Goal: Task Accomplishment & Management: Manage account settings

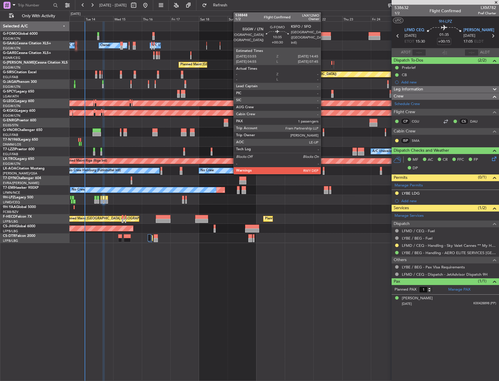
click at [323, 36] on div at bounding box center [324, 38] width 13 height 4
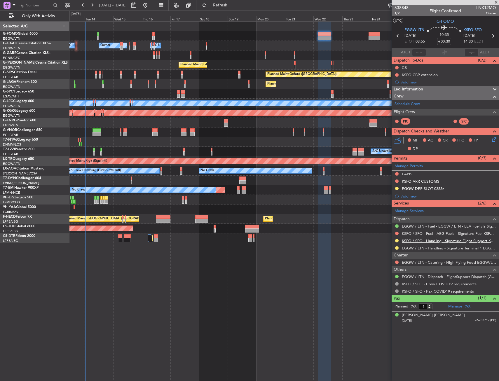
click at [425, 241] on link "KSFO / SFO - Handling - Signature Flight Support KSFO / SFO" at bounding box center [449, 240] width 94 height 5
click at [442, 74] on div "KSFO CBP extension" at bounding box center [445, 74] width 107 height 7
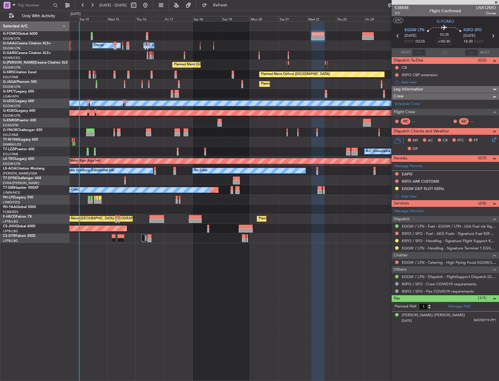
click at [281, 49] on div "Owner Owner Owner A/C Unavailable A/C Unavailable Owner" at bounding box center [283, 46] width 429 height 10
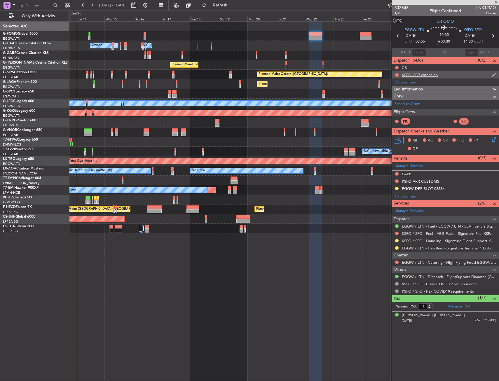
click at [445, 76] on div "KSFO CBP extension" at bounding box center [445, 74] width 107 height 7
click at [396, 247] on button at bounding box center [397, 248] width 4 height 4
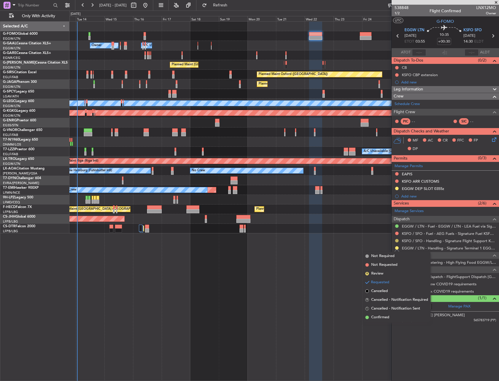
click at [395, 239] on button at bounding box center [397, 241] width 4 height 4
click at [381, 312] on span "Confirmed" at bounding box center [380, 310] width 18 height 6
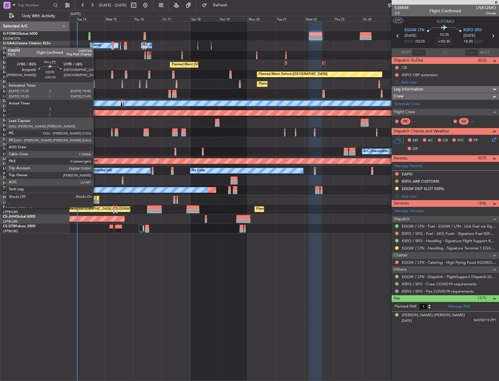
click at [96, 201] on div "No Crew" at bounding box center [283, 200] width 429 height 10
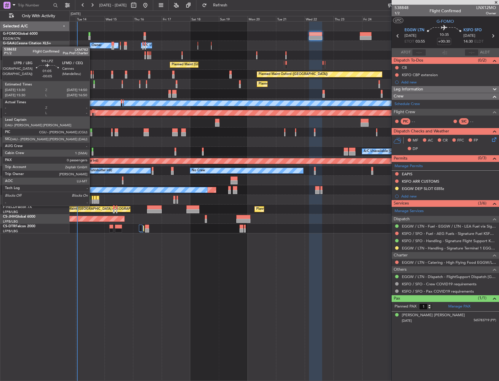
click at [92, 200] on div at bounding box center [93, 202] width 2 height 4
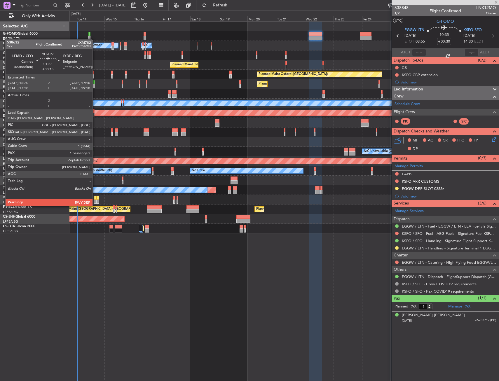
type input "-00:05"
type input "0"
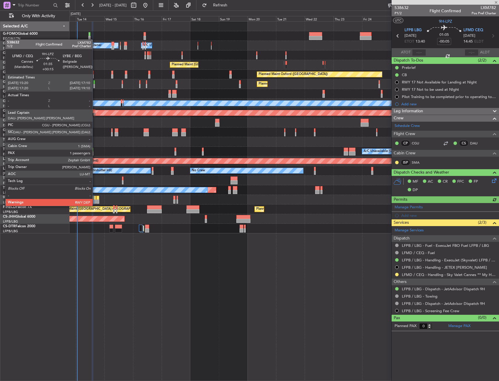
click at [95, 200] on div at bounding box center [95, 202] width 2 height 4
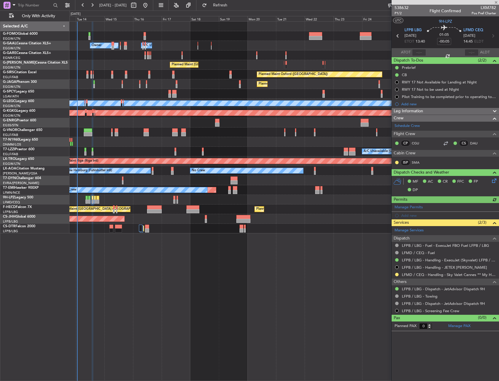
type input "+00:15"
type input "1"
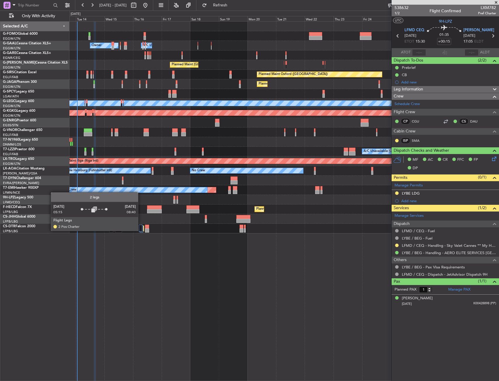
click at [141, 230] on div at bounding box center [140, 228] width 3 height 7
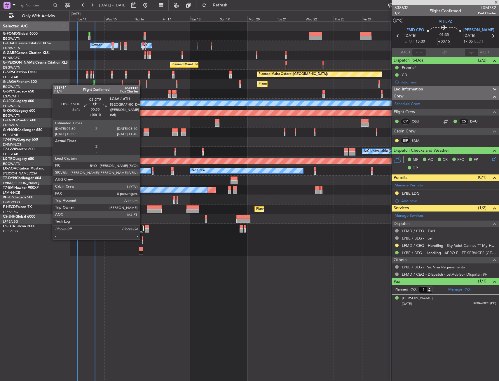
click at [142, 239] on div at bounding box center [142, 238] width 1 height 4
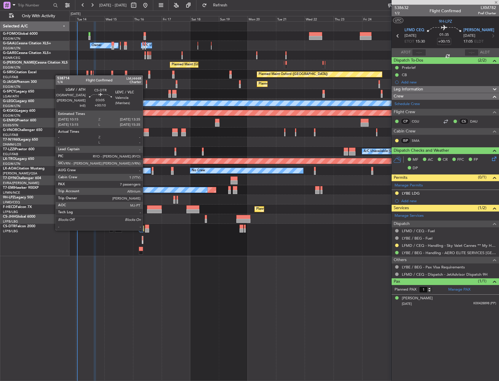
type input "+00:10"
type input "0"
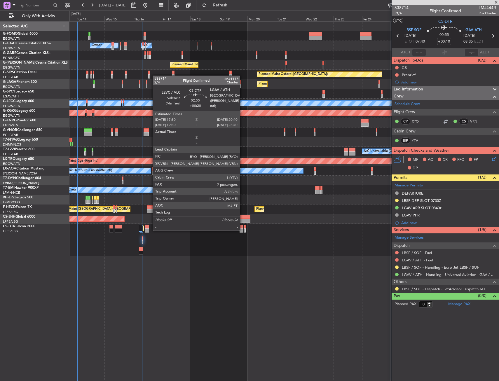
click at [242, 230] on div at bounding box center [242, 230] width 4 height 4
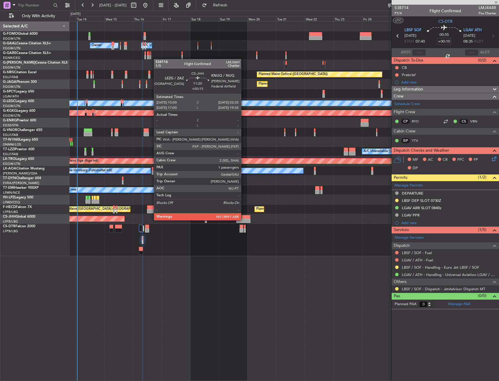
click at [244, 220] on div at bounding box center [243, 221] width 14 height 4
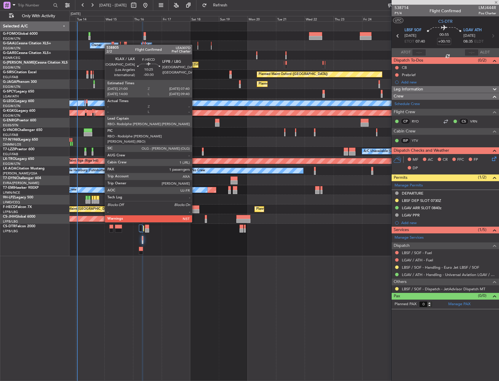
click at [195, 206] on div at bounding box center [192, 207] width 13 height 4
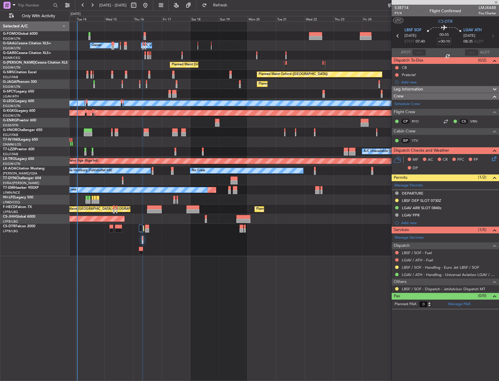
type input "-00:30"
type input "1"
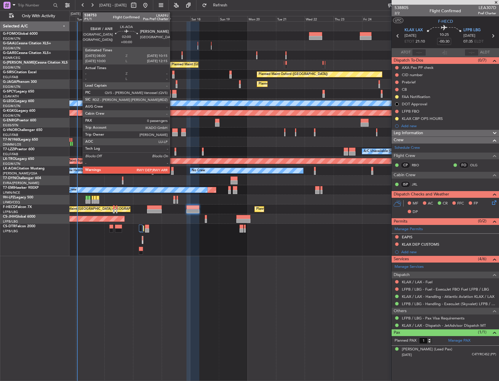
click at [172, 171] on div at bounding box center [172, 173] width 3 height 4
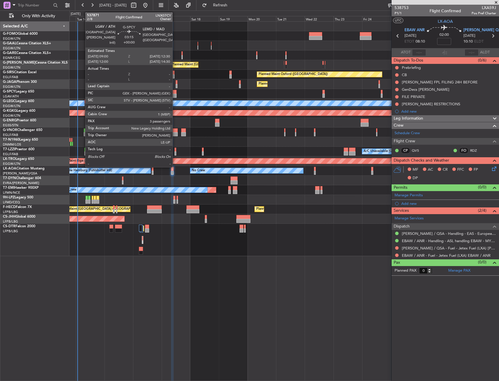
click at [175, 95] on div at bounding box center [174, 96] width 4 height 4
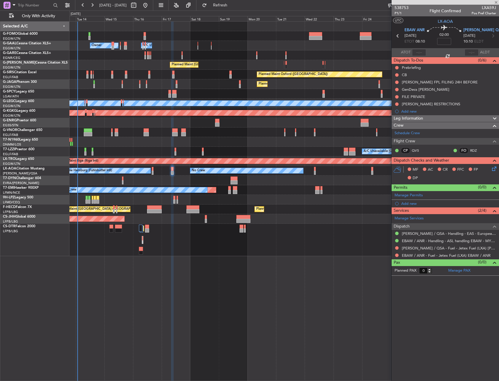
type input "3"
